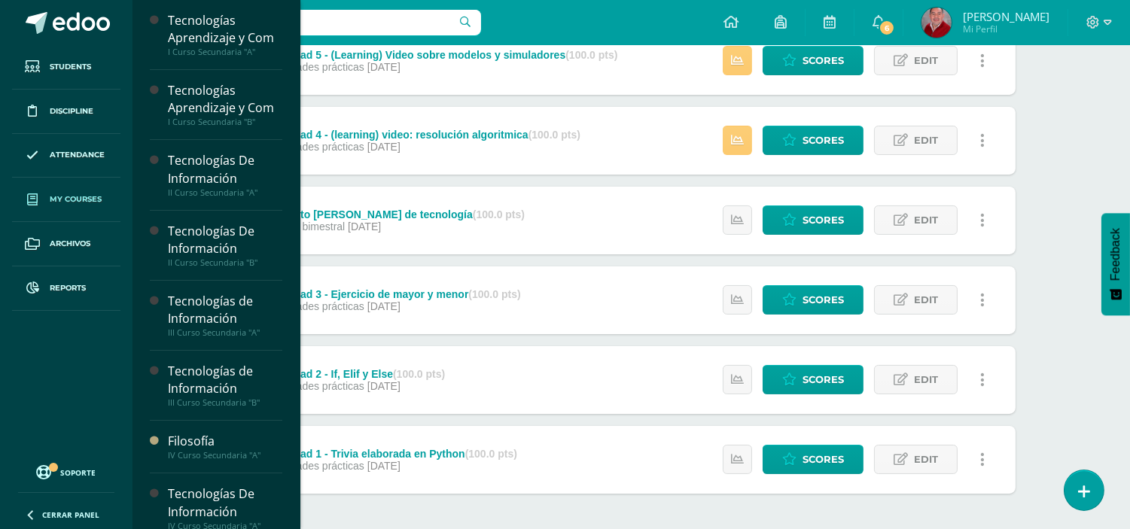
click at [63, 204] on span "My courses" at bounding box center [76, 199] width 52 height 12
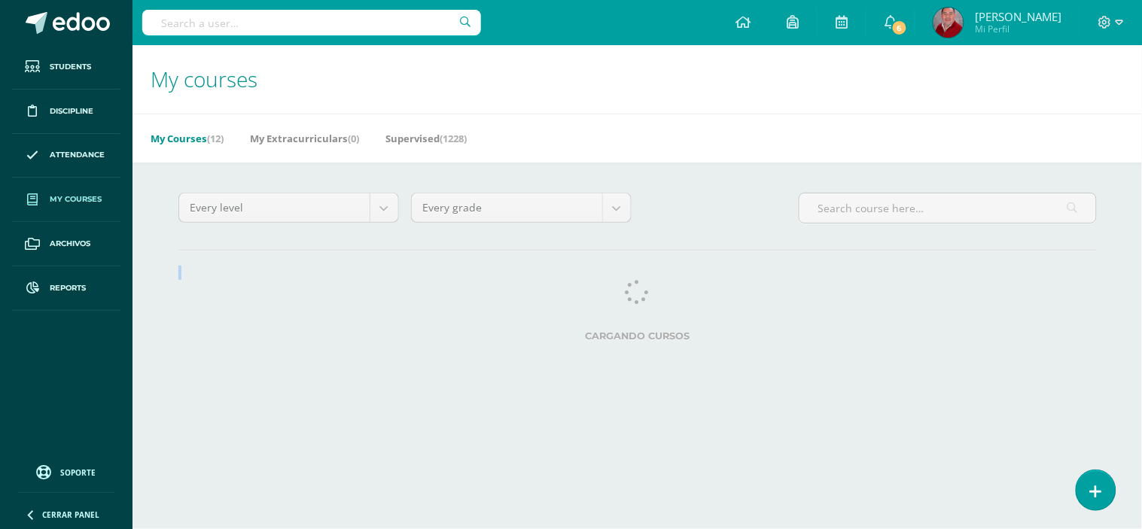
click at [298, 284] on div "Every level Every level [Template semestral] Nursery Tots Preprimaria [Template…" at bounding box center [637, 270] width 978 height 215
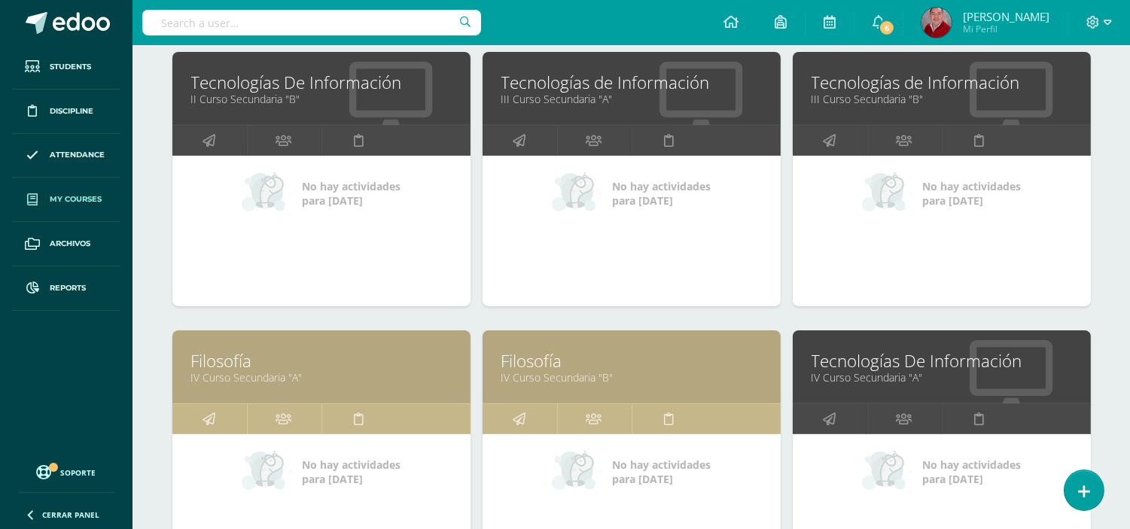
scroll to position [542, 0]
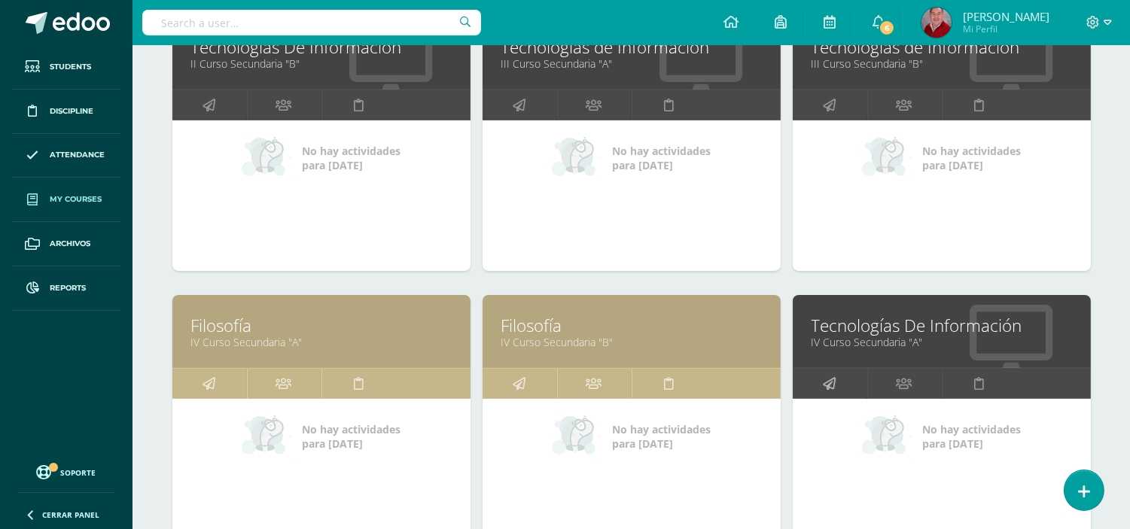
click at [826, 391] on icon at bounding box center [829, 383] width 13 height 29
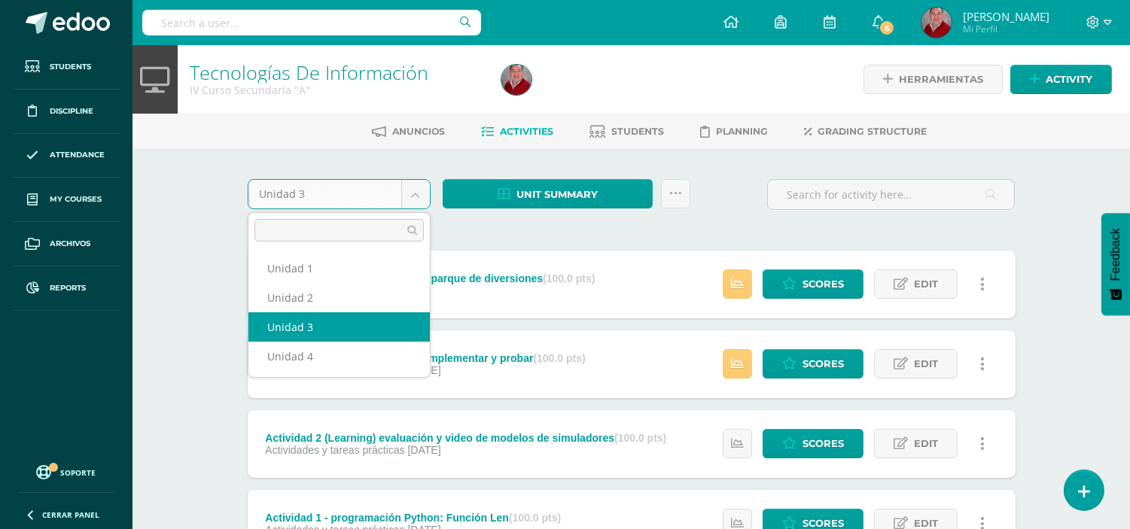
click at [411, 196] on body "Students Discipline Attendance My courses Archivos Reports Soporte Centro de ay…" at bounding box center [565, 329] width 1130 height 658
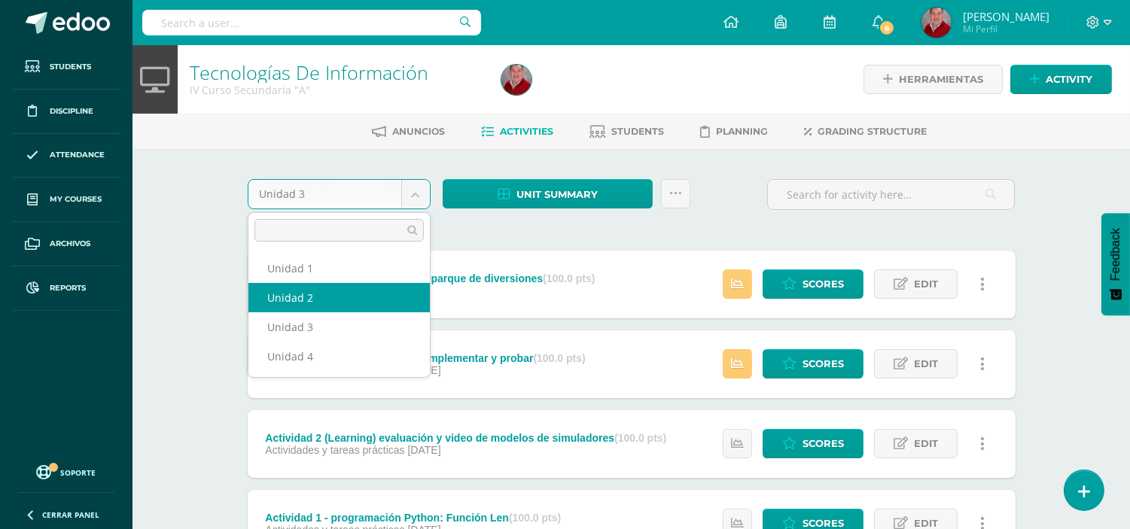
select select "Unidad 2"
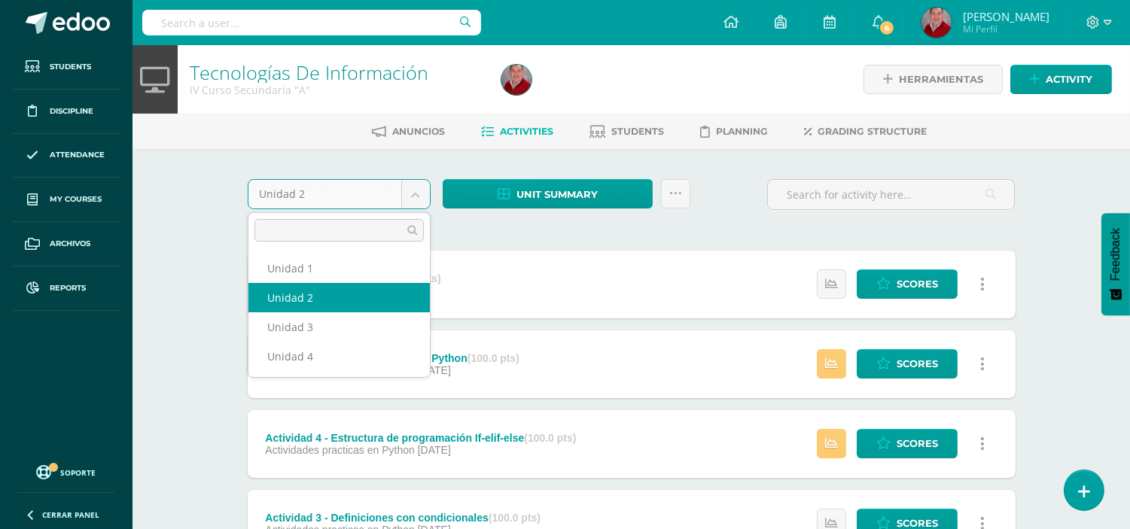
click at [416, 194] on body "Students Discipline Attendance My courses Archivos Reports Soporte Centro de ay…" at bounding box center [565, 408] width 1130 height 817
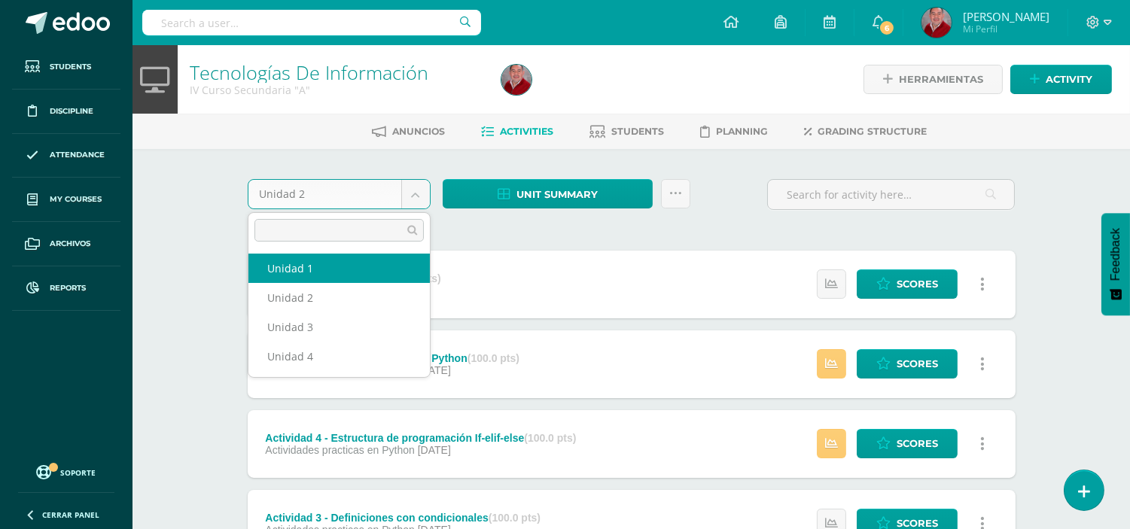
select select "Unidad 1"
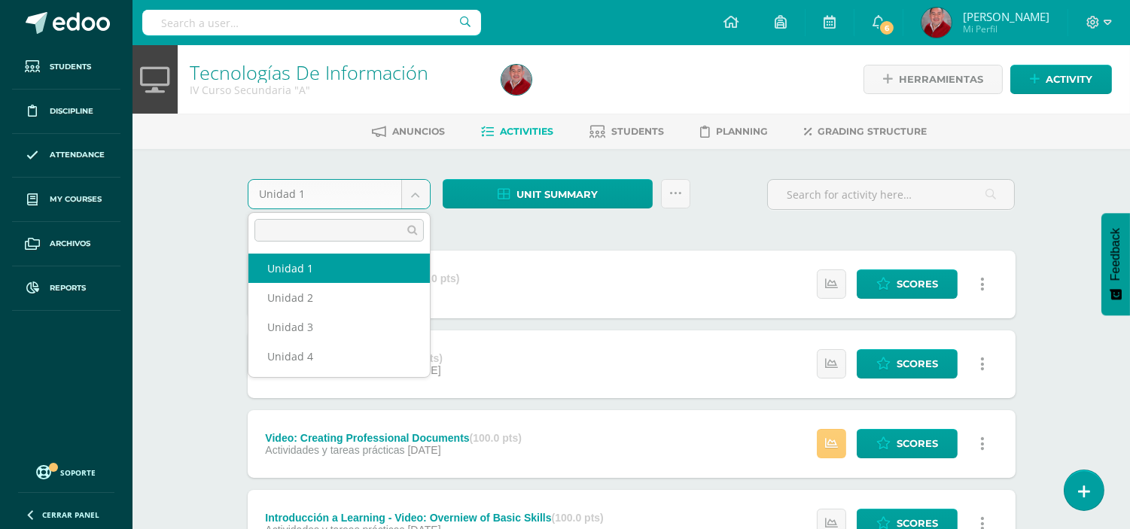
click at [409, 194] on body "Students Discipline Attendance My courses Archivos Reports Soporte Centro de ay…" at bounding box center [565, 368] width 1130 height 737
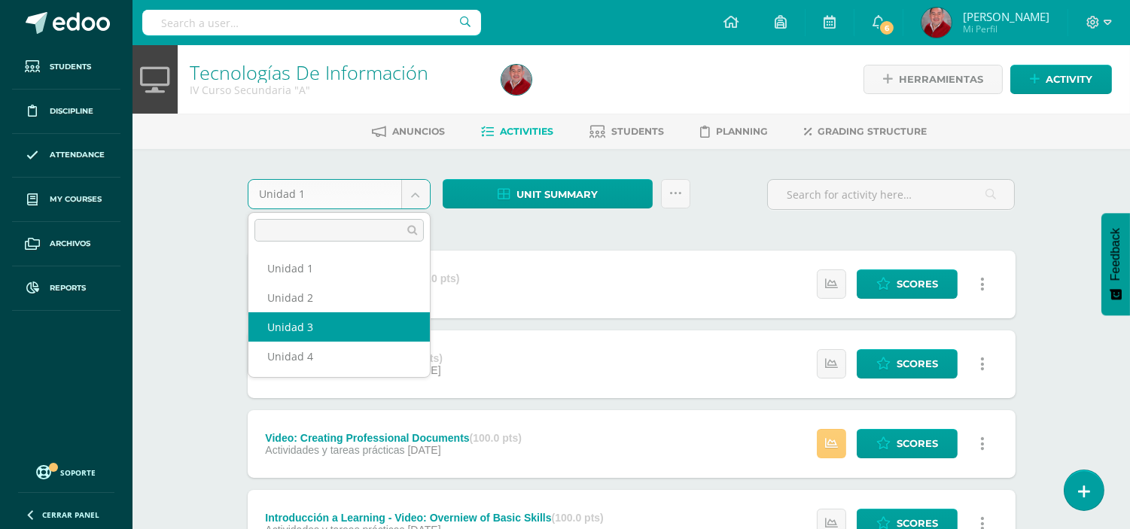
select select "Unidad 3"
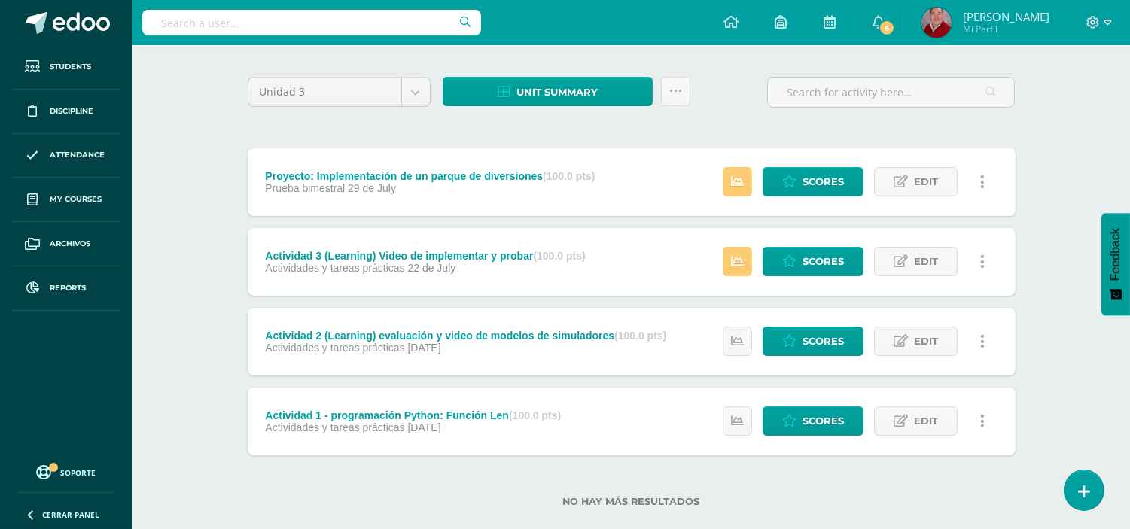
scroll to position [128, 0]
